Goal: Information Seeking & Learning: Learn about a topic

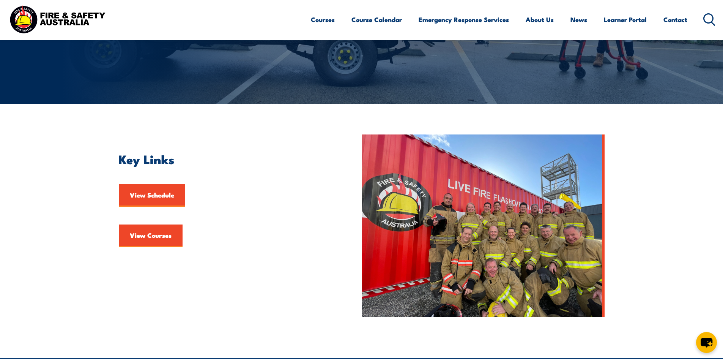
scroll to position [152, 0]
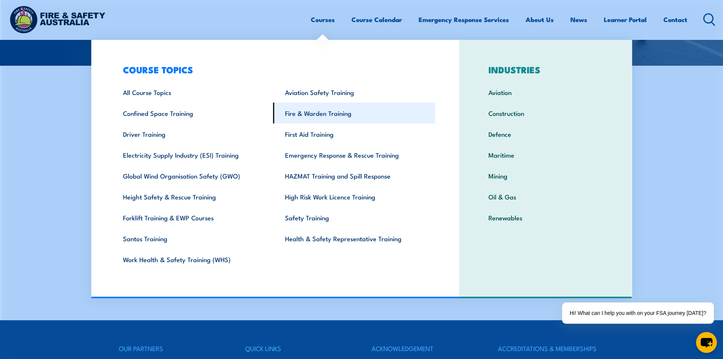
click at [319, 113] on link "Fire & Warden Training" at bounding box center [354, 112] width 162 height 21
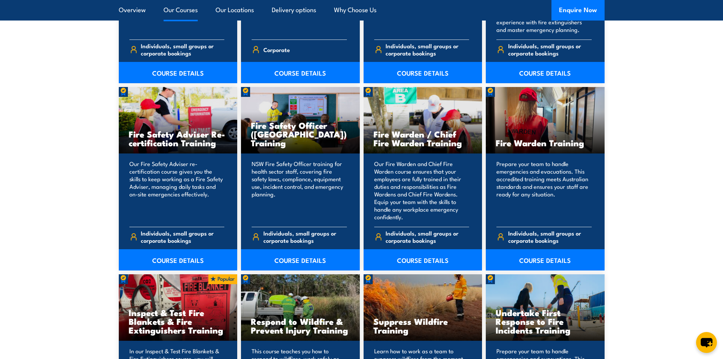
scroll to position [949, 0]
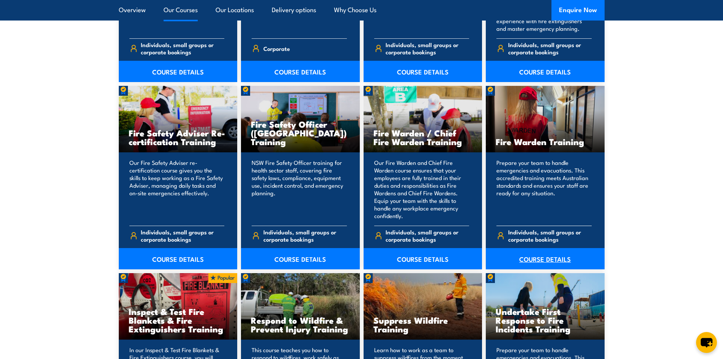
click at [550, 256] on link "COURSE DETAILS" at bounding box center [545, 258] width 119 height 21
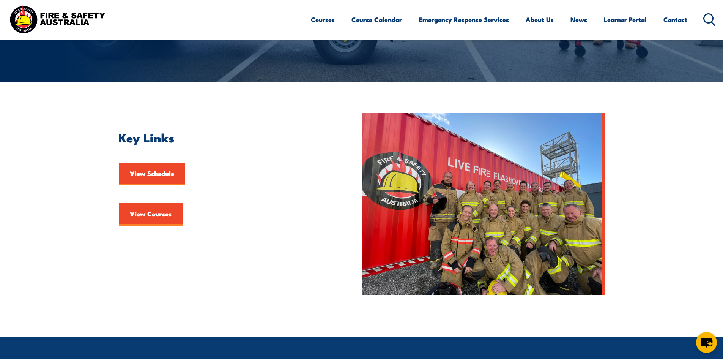
scroll to position [152, 0]
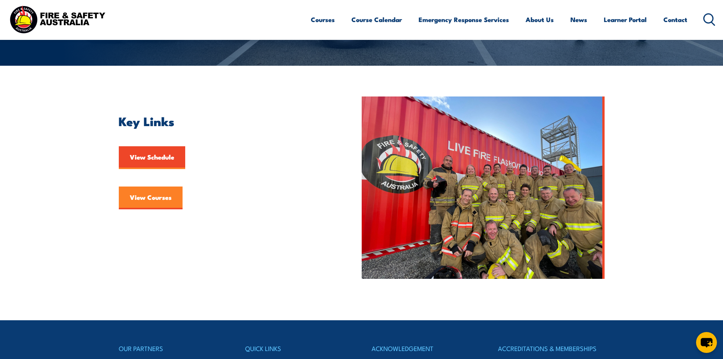
click at [151, 197] on link "View Courses" at bounding box center [151, 197] width 64 height 23
